Goal: Task Accomplishment & Management: Manage account settings

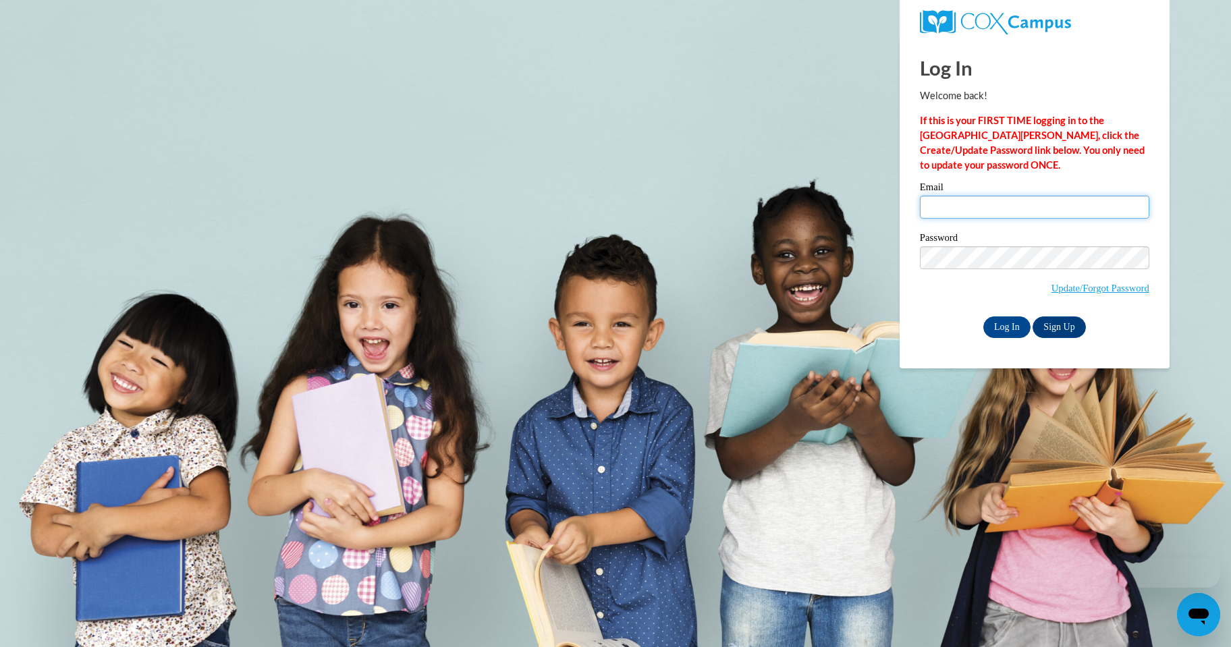
click at [964, 199] on input "Email" at bounding box center [1034, 207] width 229 height 23
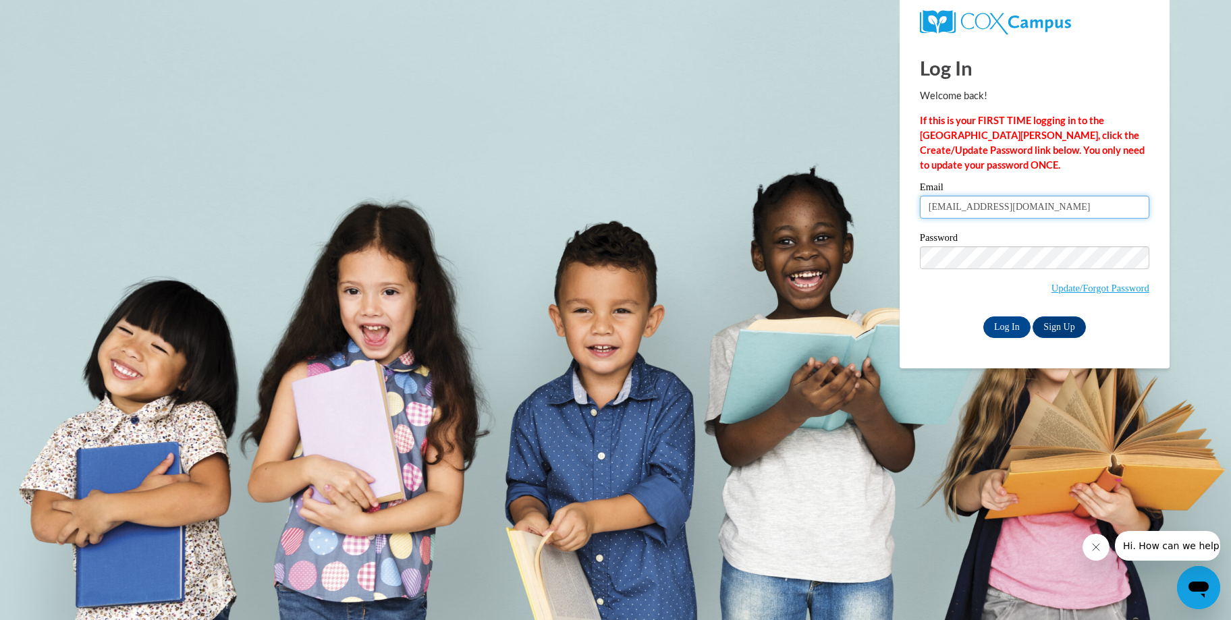
type input "lachondadouglas@gmail.com"
click at [1009, 324] on input "Log In" at bounding box center [1006, 328] width 47 height 22
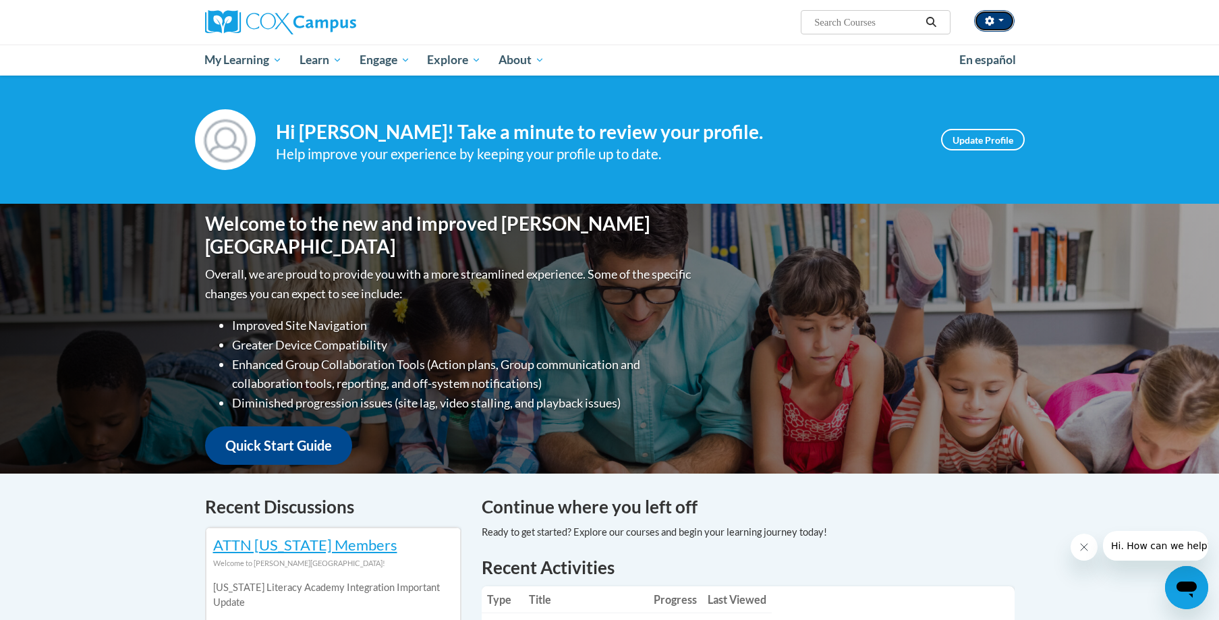
click at [997, 22] on button "button" at bounding box center [994, 21] width 40 height 22
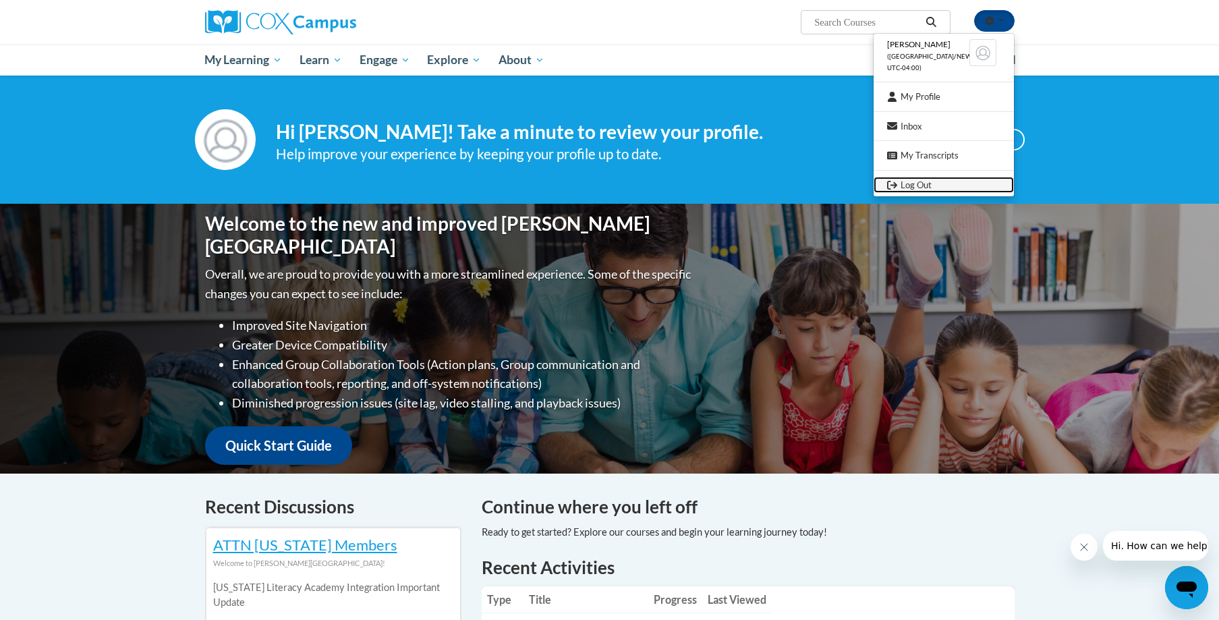
click at [906, 187] on link "Log Out" at bounding box center [944, 185] width 140 height 17
